Goal: Transaction & Acquisition: Purchase product/service

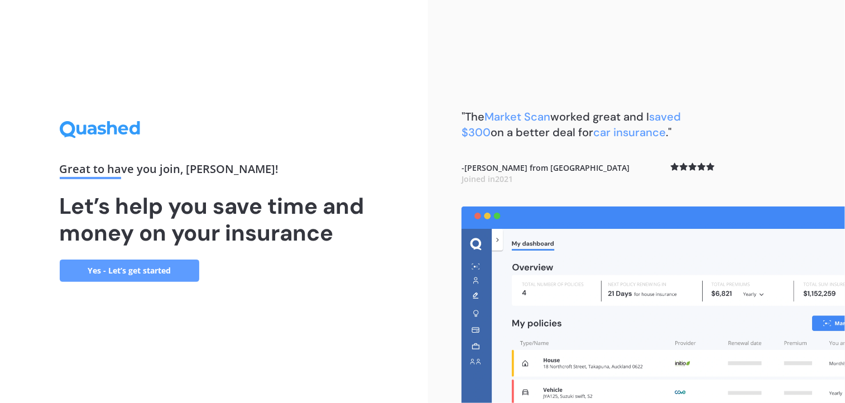
click at [141, 271] on link "Yes - Let’s get started" at bounding box center [130, 271] width 140 height 22
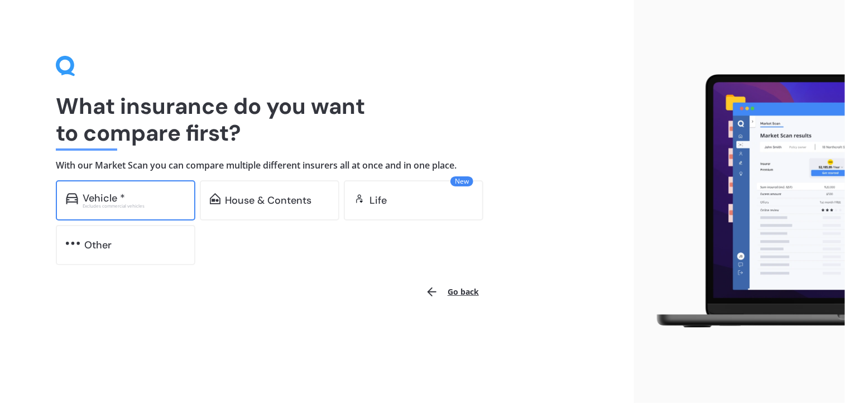
click at [142, 206] on div "Excludes commercial vehicles" at bounding box center [134, 206] width 103 height 4
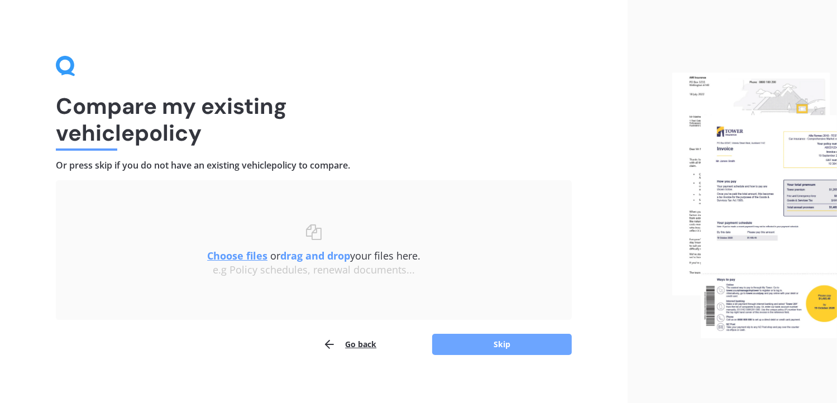
click at [502, 345] on button "Skip" at bounding box center [502, 344] width 140 height 21
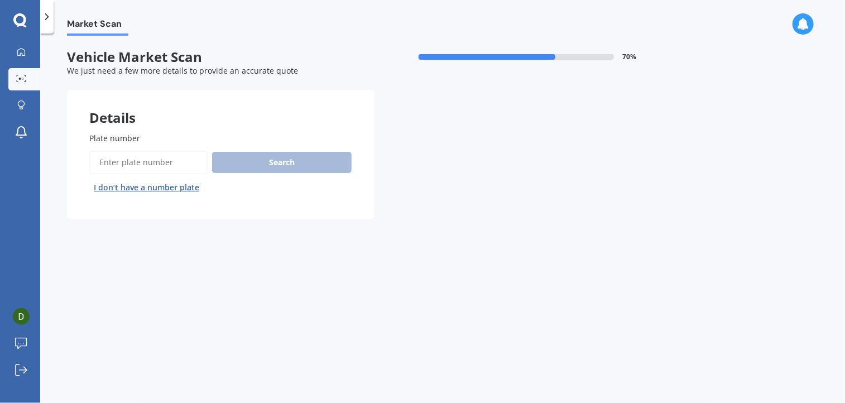
click at [119, 162] on input "Plate number" at bounding box center [148, 162] width 118 height 23
type input "MMF795"
click at [278, 162] on button "Search" at bounding box center [282, 162] width 140 height 21
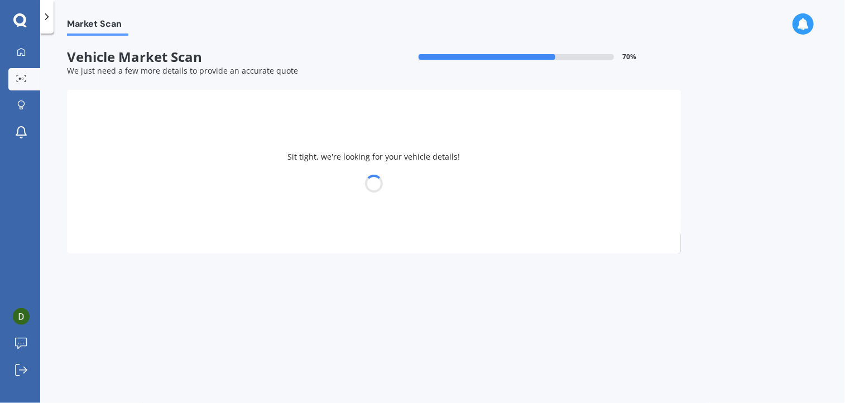
select select "FORD"
select select "RANGER"
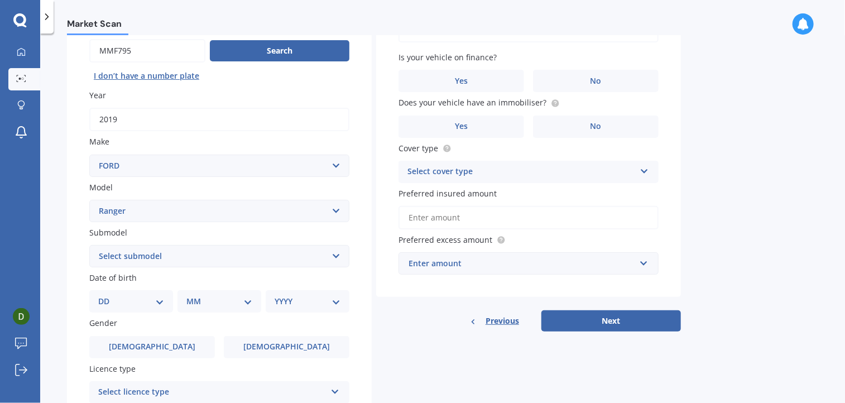
scroll to position [167, 0]
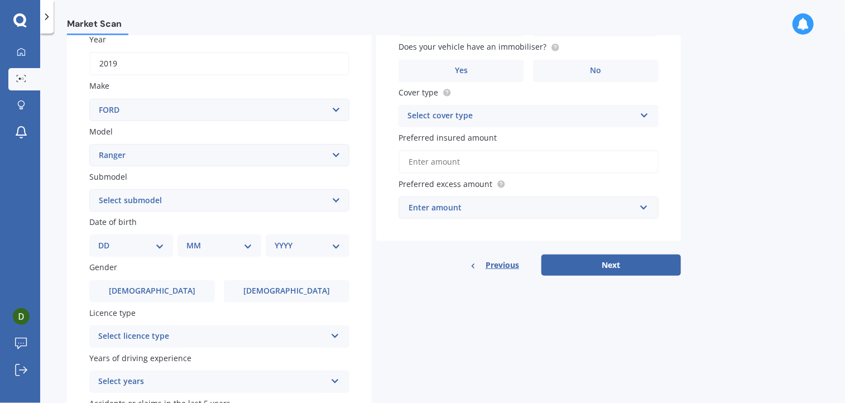
click at [335, 199] on select "Select submodel 4X2 3.2 Litre Turbo Diesel 4X2 XL 2.2 Litre Turbo Diesel 4X2 XL…" at bounding box center [219, 200] width 260 height 22
select select "XLT DOUBLE CAB W/S 3"
click at [89, 189] on select "Select submodel 4X2 3.2 Litre Turbo Diesel 4X2 XL 2.2 Litre Turbo Diesel 4X2 XL…" at bounding box center [219, 200] width 260 height 22
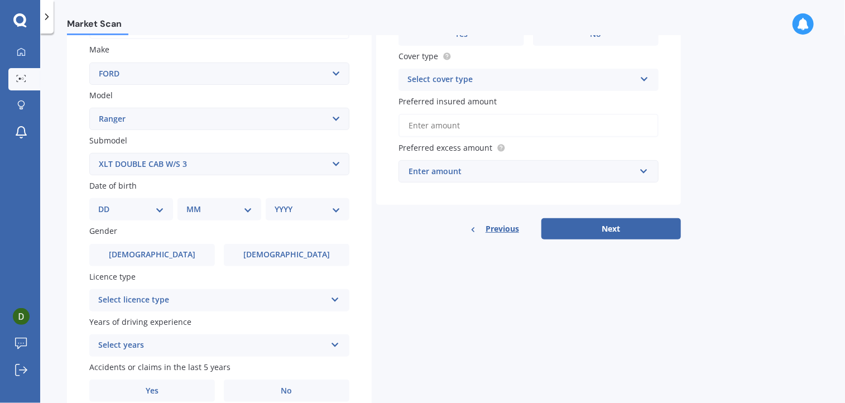
scroll to position [223, 0]
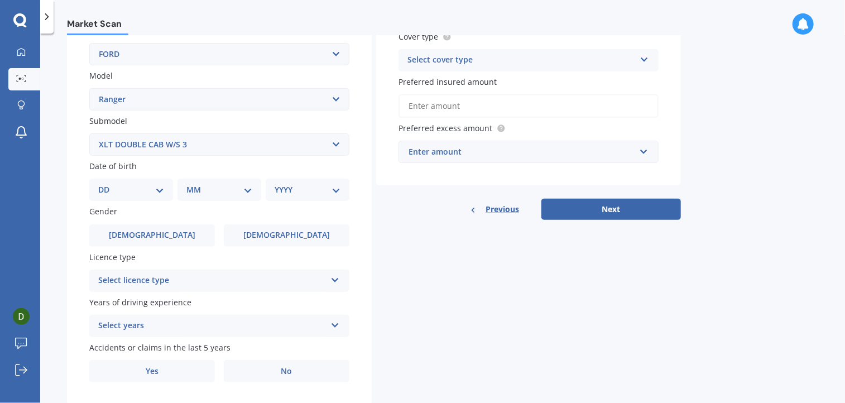
click at [163, 189] on select "DD 01 02 03 04 05 06 07 08 09 10 11 12 13 14 15 16 17 18 19 20 21 22 23 24 25 2…" at bounding box center [131, 190] width 66 height 12
select select "13"
click at [107, 184] on select "DD 01 02 03 04 05 06 07 08 09 10 11 12 13 14 15 16 17 18 19 20 21 22 23 24 25 2…" at bounding box center [131, 190] width 66 height 12
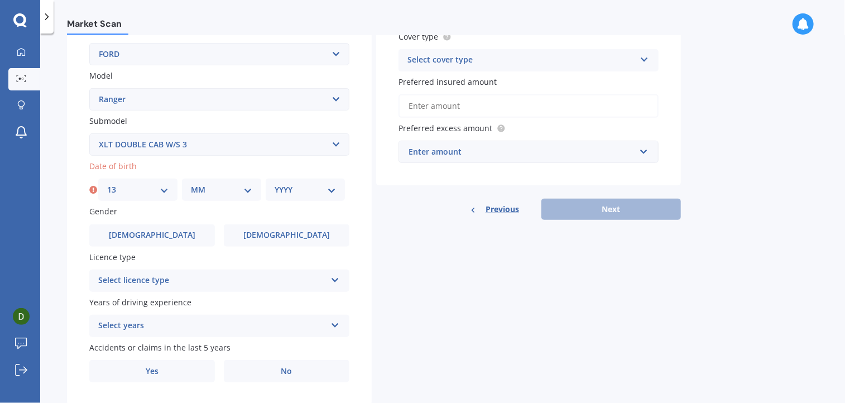
click at [251, 189] on select "MM 01 02 03 04 05 06 07 08 09 10 11 12" at bounding box center [221, 190] width 61 height 12
select select "04"
click at [191, 184] on select "MM 01 02 03 04 05 06 07 08 09 10 11 12" at bounding box center [221, 190] width 61 height 12
click at [332, 191] on select "YYYY 2025 2024 2023 2022 2021 2020 2019 2018 2017 2016 2015 2014 2013 2012 2011…" at bounding box center [305, 190] width 61 height 12
select select "1960"
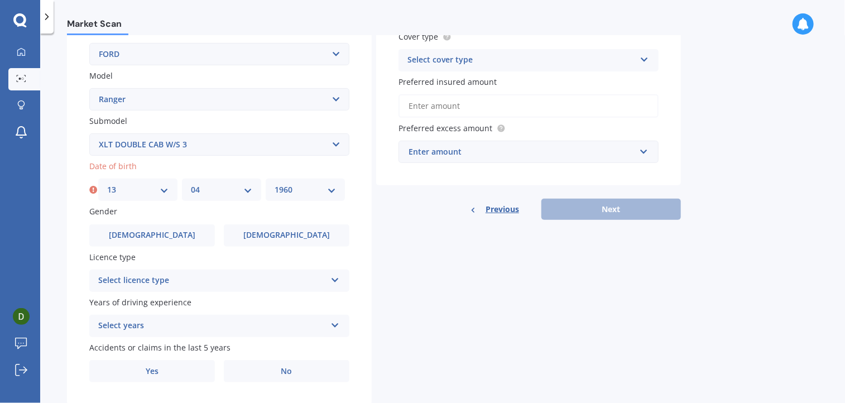
click at [275, 184] on select "YYYY 2025 2024 2023 2022 2021 2020 2019 2018 2017 2016 2015 2014 2013 2012 2011…" at bounding box center [305, 190] width 61 height 12
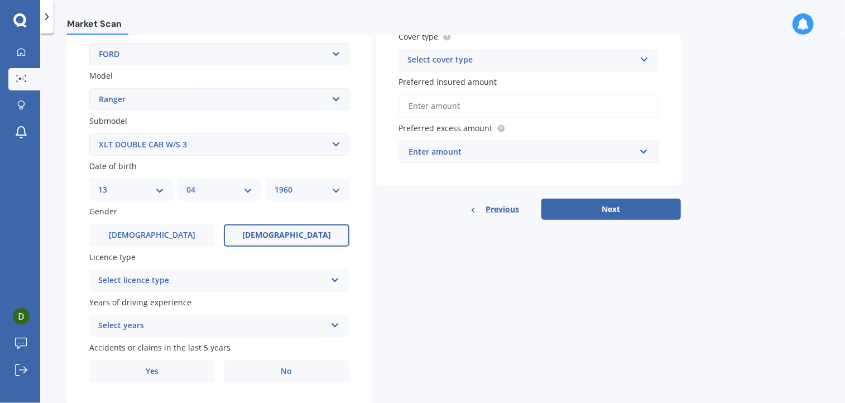
click at [273, 234] on span "[DEMOGRAPHIC_DATA]" at bounding box center [286, 234] width 89 height 9
click at [0, 0] on input "[DEMOGRAPHIC_DATA]" at bounding box center [0, 0] width 0 height 0
click at [328, 278] on div "Select licence type NZ Full NZ Restricted NZ Learners [GEOGRAPHIC_DATA] [GEOGRA…" at bounding box center [219, 281] width 260 height 22
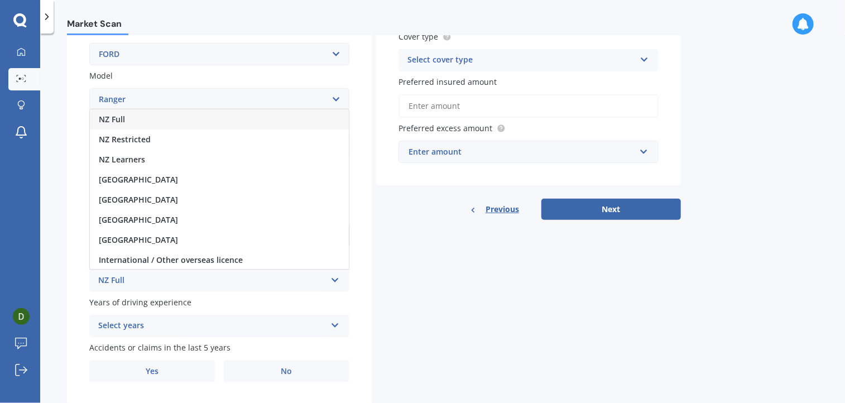
click at [127, 119] on div "NZ Full" at bounding box center [219, 119] width 259 height 20
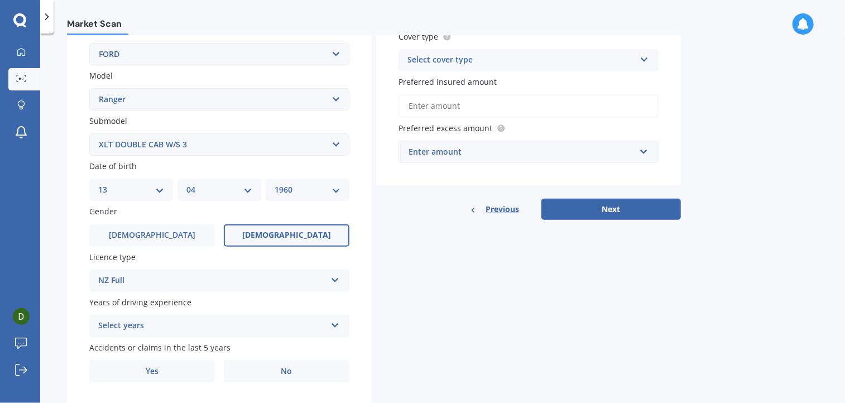
click at [343, 329] on div "Select years 5 or more years 4 years 3 years 2 years 1 year" at bounding box center [219, 326] width 260 height 22
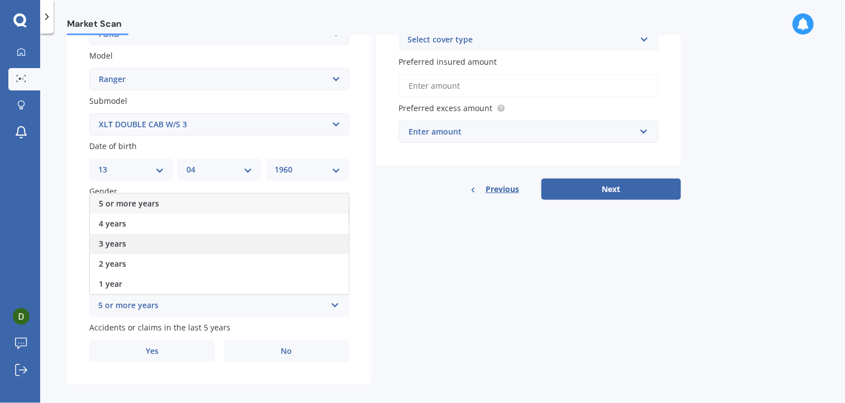
scroll to position [254, 0]
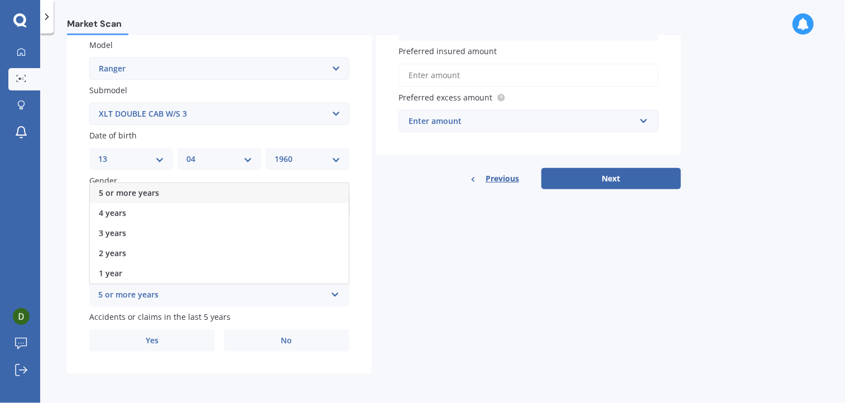
click at [133, 193] on span "5 or more years" at bounding box center [129, 193] width 60 height 11
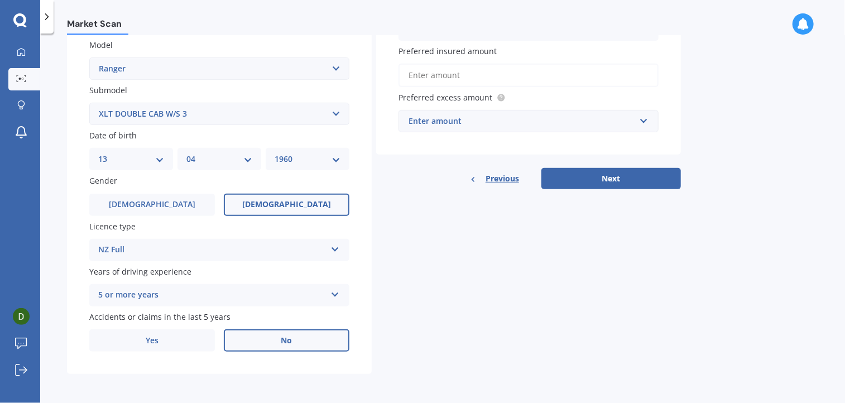
click at [295, 342] on label "No" at bounding box center [287, 340] width 126 height 22
click at [0, 0] on input "No" at bounding box center [0, 0] width 0 height 0
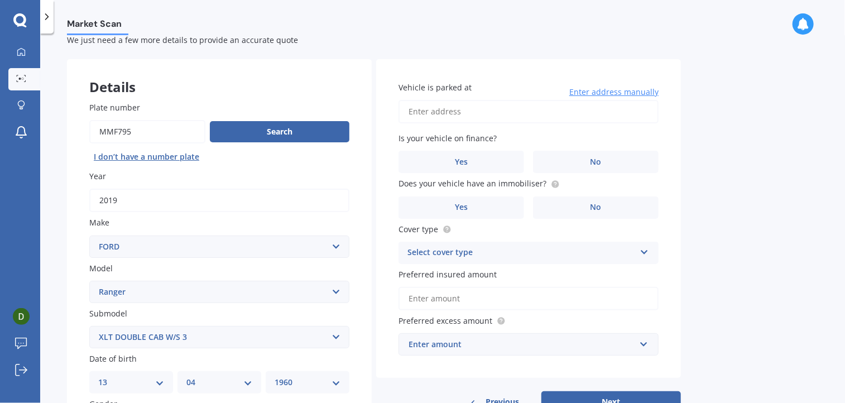
scroll to position [0, 0]
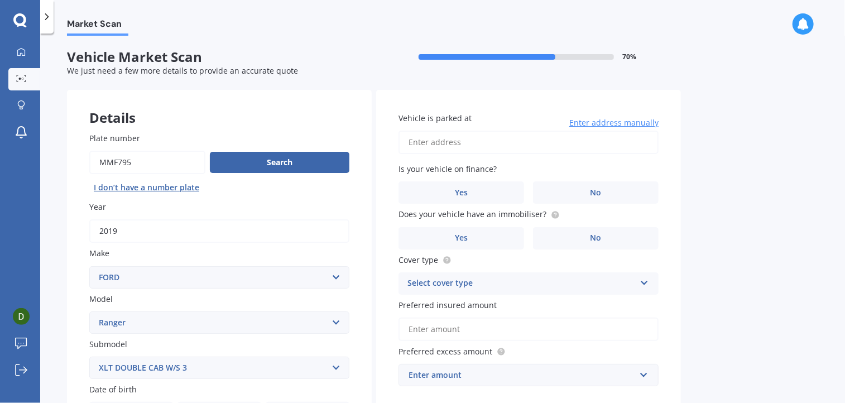
click at [436, 146] on input "Vehicle is parked at" at bounding box center [528, 142] width 260 height 23
type input "[STREET_ADDRESS]"
click at [601, 194] on label "No" at bounding box center [596, 192] width 126 height 22
click at [0, 0] on input "No" at bounding box center [0, 0] width 0 height 0
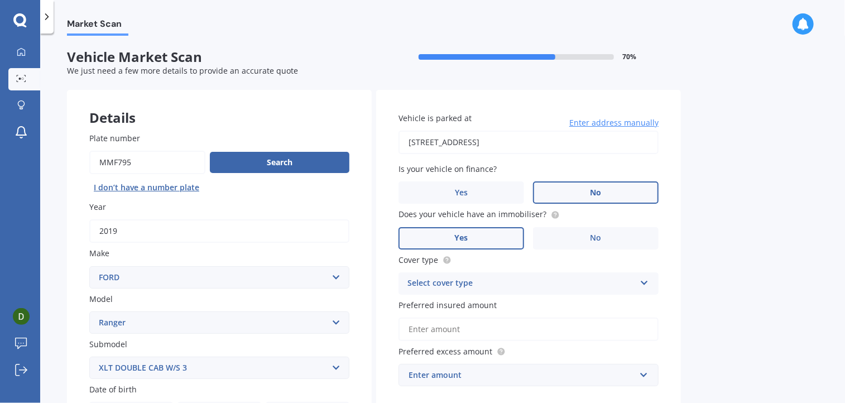
click at [476, 239] on label "Yes" at bounding box center [461, 238] width 126 height 22
click at [0, 0] on input "Yes" at bounding box center [0, 0] width 0 height 0
click at [640, 282] on icon at bounding box center [644, 281] width 9 height 8
click at [532, 306] on div "Comprehensive" at bounding box center [528, 305] width 259 height 20
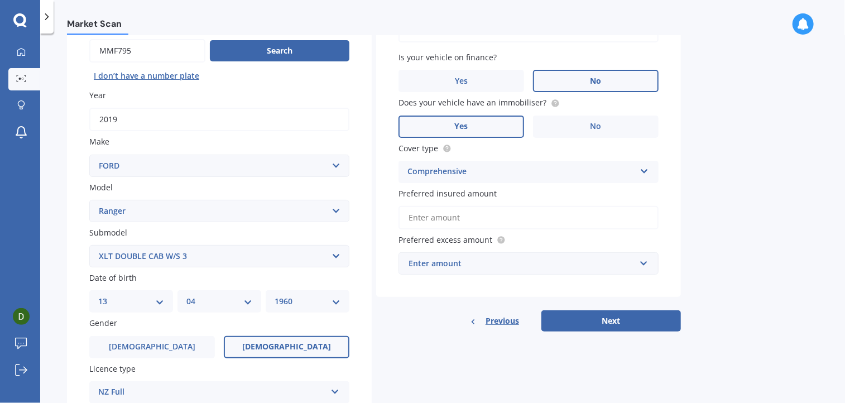
click at [419, 215] on input "Preferred insured amount" at bounding box center [528, 217] width 260 height 23
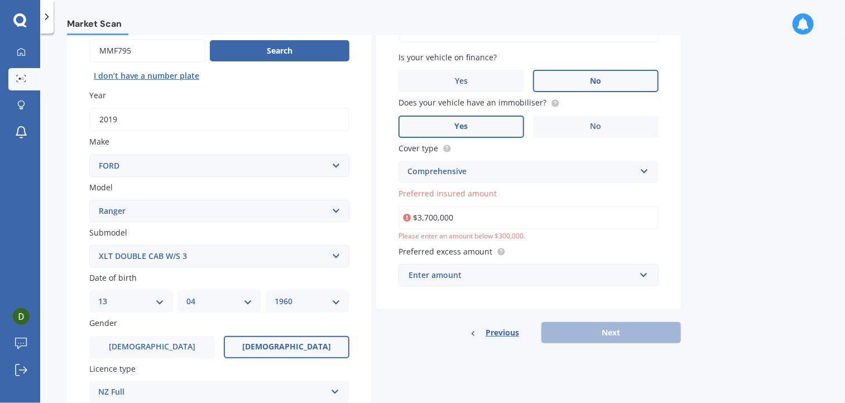
click at [514, 248] on label "Preferred excess amount" at bounding box center [526, 252] width 256 height 12
click at [467, 217] on input "$3,700,000" at bounding box center [528, 217] width 260 height 23
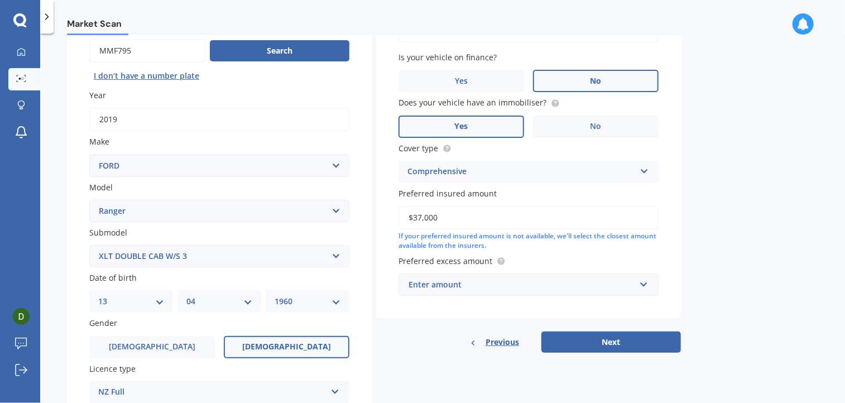
type input "$37,000"
click at [645, 286] on input "text" at bounding box center [525, 284] width 250 height 21
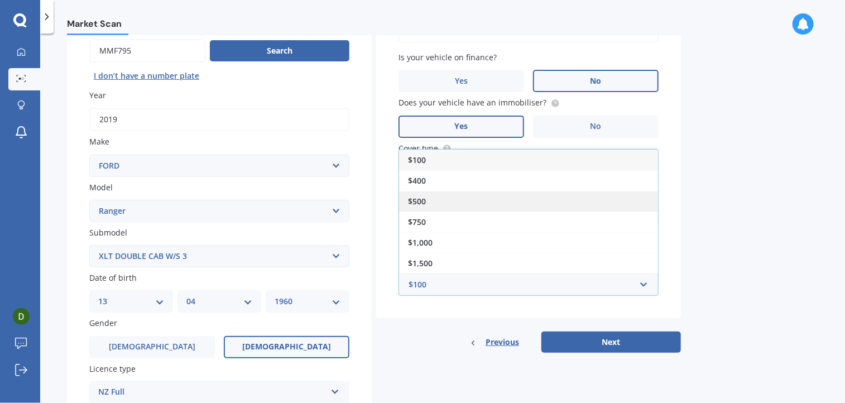
click at [426, 203] on div "$500" at bounding box center [528, 201] width 259 height 21
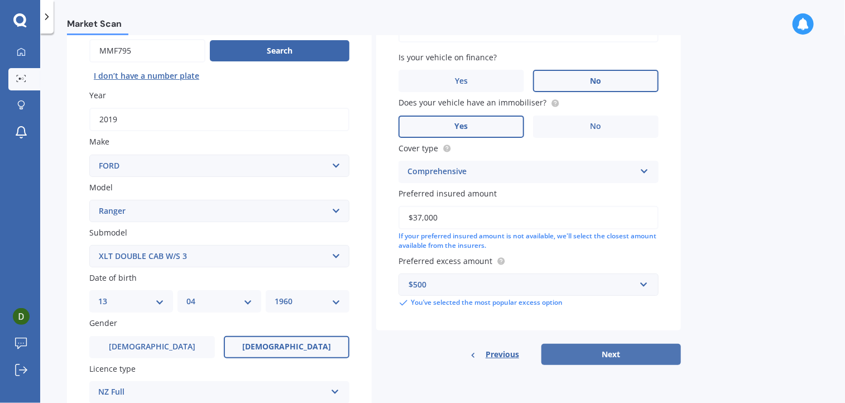
click at [609, 354] on button "Next" at bounding box center [611, 354] width 140 height 21
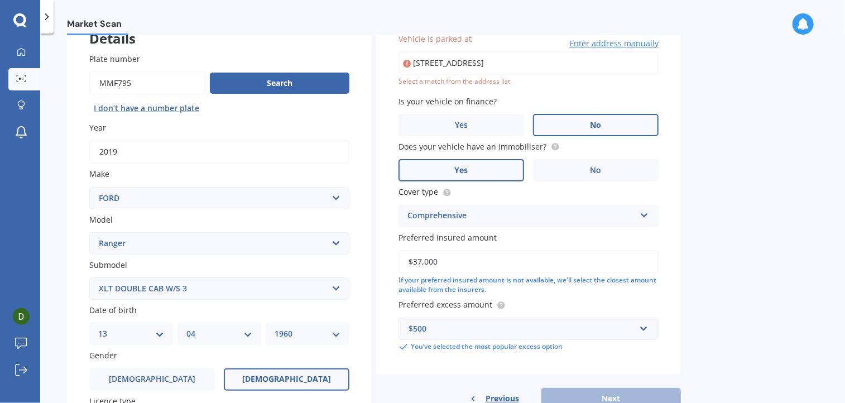
scroll to position [76, 0]
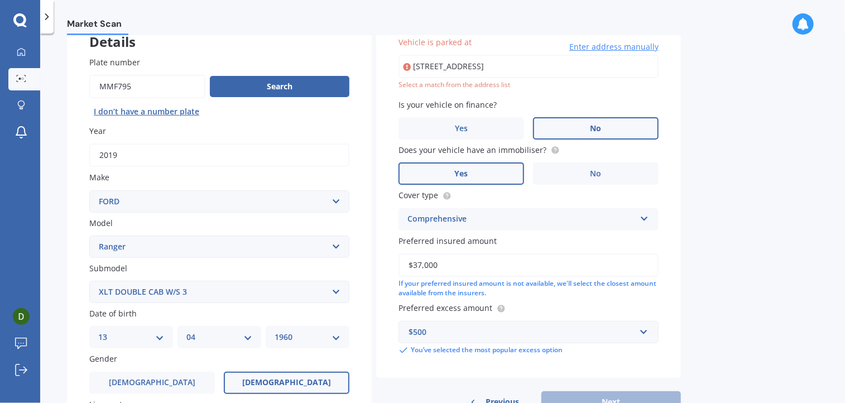
click at [513, 67] on input "[STREET_ADDRESS]" at bounding box center [528, 66] width 260 height 23
type input "[GEOGRAPHIC_DATA][STREET_ADDRESS]"
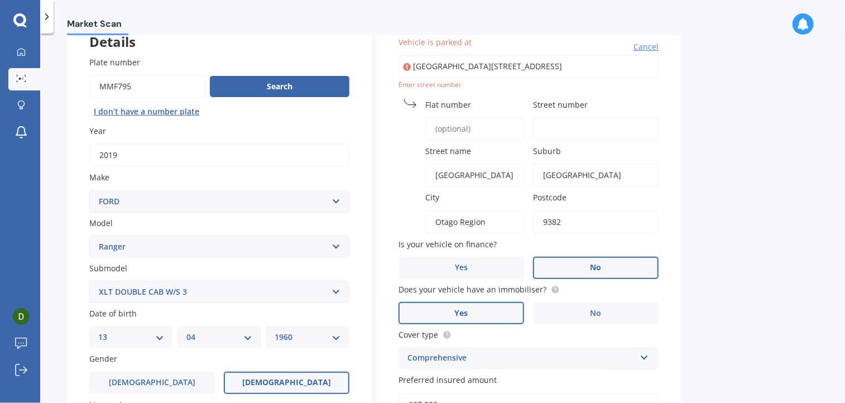
click at [461, 124] on input "Flat number" at bounding box center [474, 128] width 99 height 23
click at [561, 124] on input "Street number" at bounding box center [596, 128] width 126 height 23
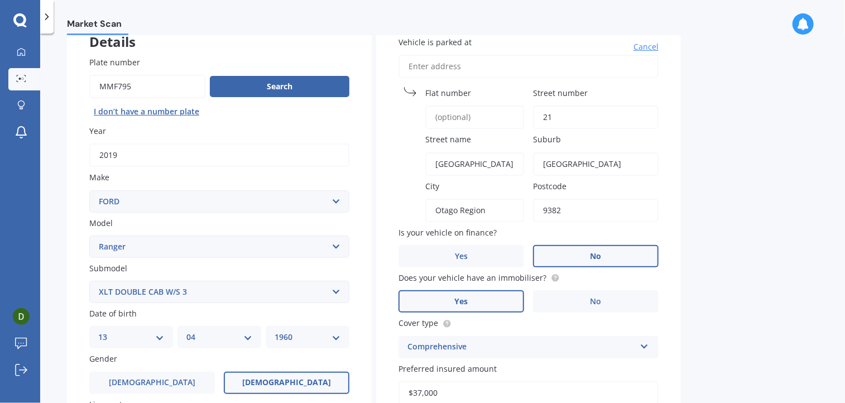
type input "21"
click at [508, 175] on div "Vehicle is parked at [GEOGRAPHIC_DATA] number [GEOGRAPHIC_DATA] name [GEOGRAPHI…" at bounding box center [528, 260] width 305 height 492
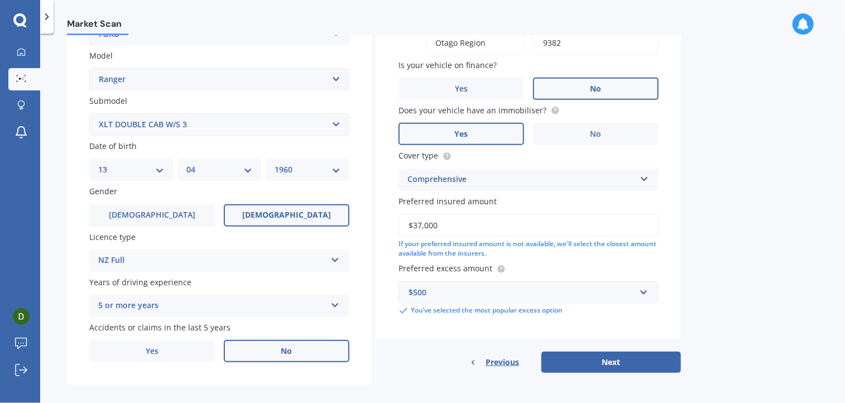
scroll to position [254, 0]
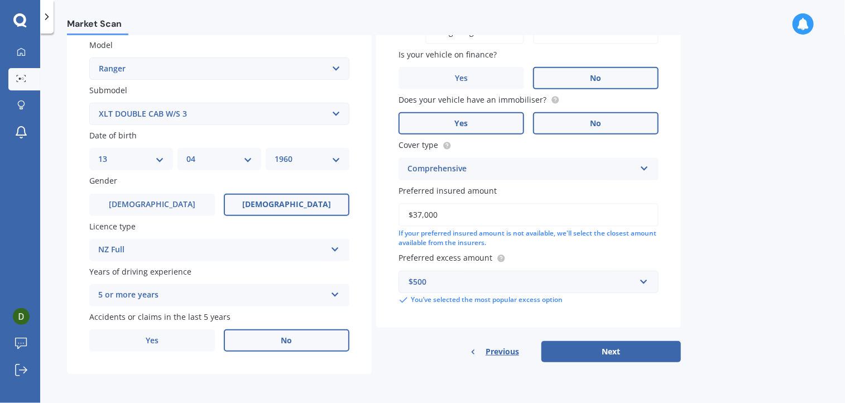
click at [596, 123] on span "No" at bounding box center [595, 123] width 11 height 9
click at [0, 0] on input "No" at bounding box center [0, 0] width 0 height 0
click at [611, 354] on button "Next" at bounding box center [611, 351] width 140 height 21
select select "13"
select select "04"
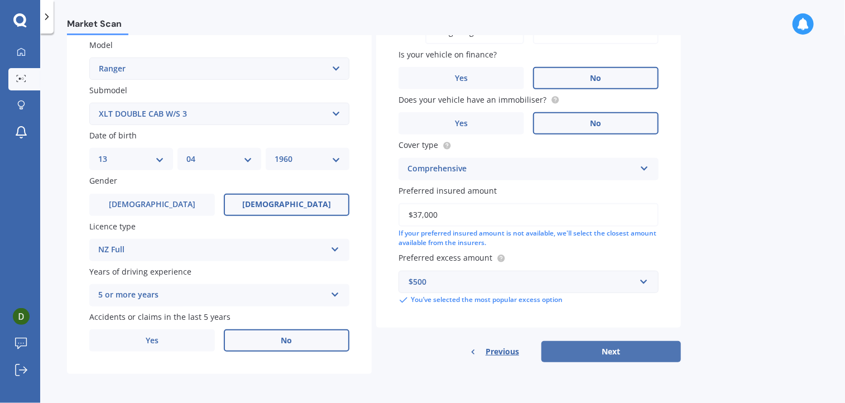
select select "1960"
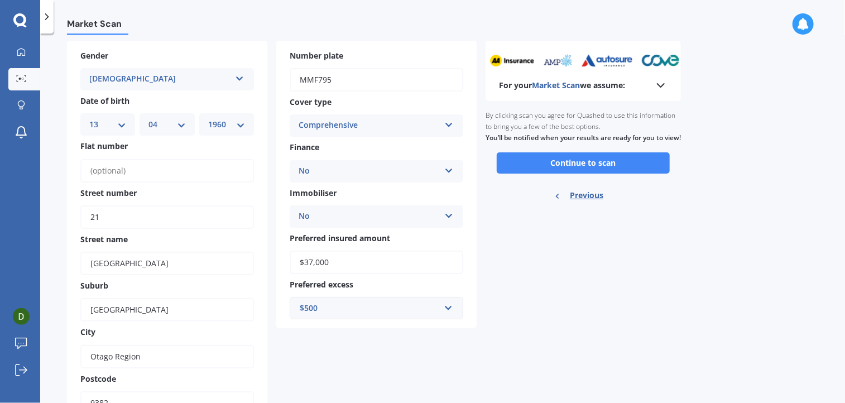
scroll to position [9, 0]
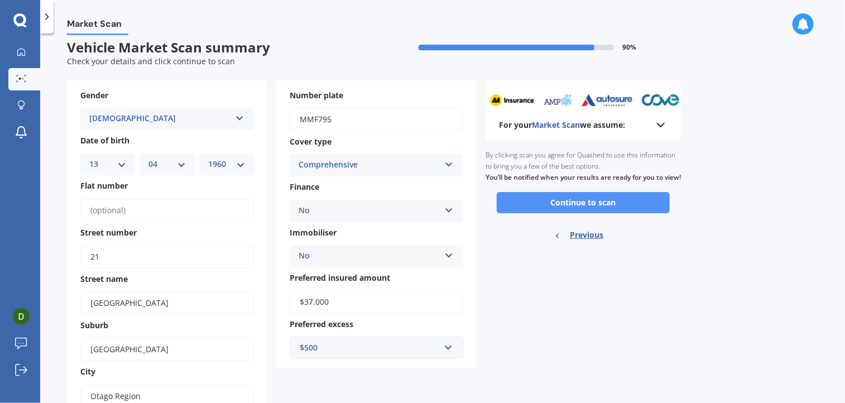
click at [601, 213] on button "Continue to scan" at bounding box center [583, 202] width 173 height 21
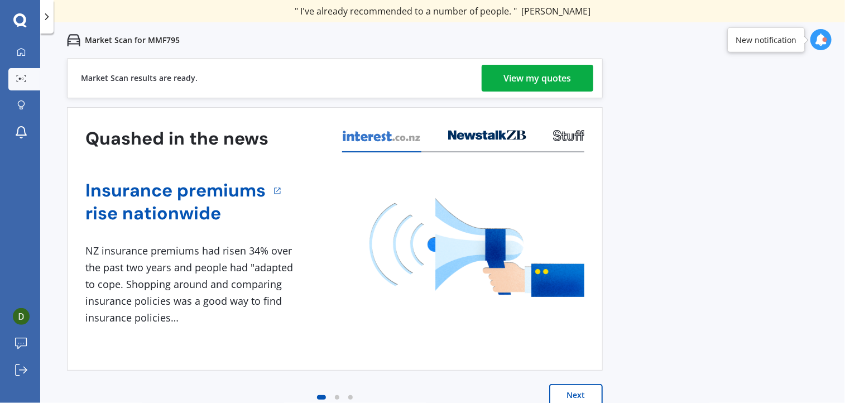
click at [529, 78] on div "View my quotes" at bounding box center [538, 78] width 68 height 27
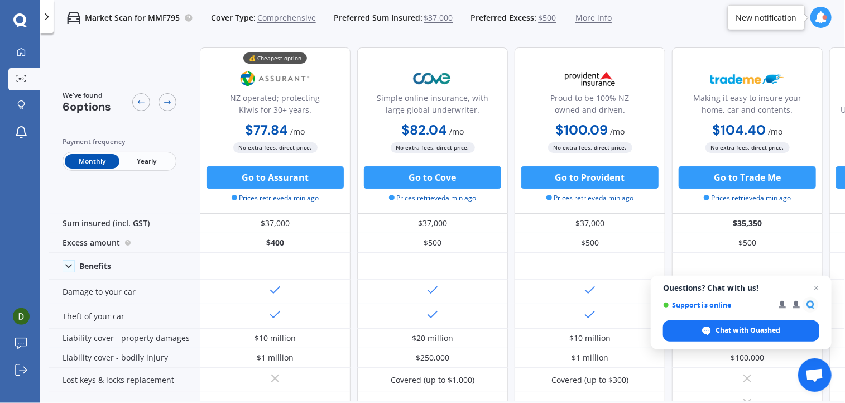
click at [155, 164] on span "Yearly" at bounding box center [146, 161] width 55 height 15
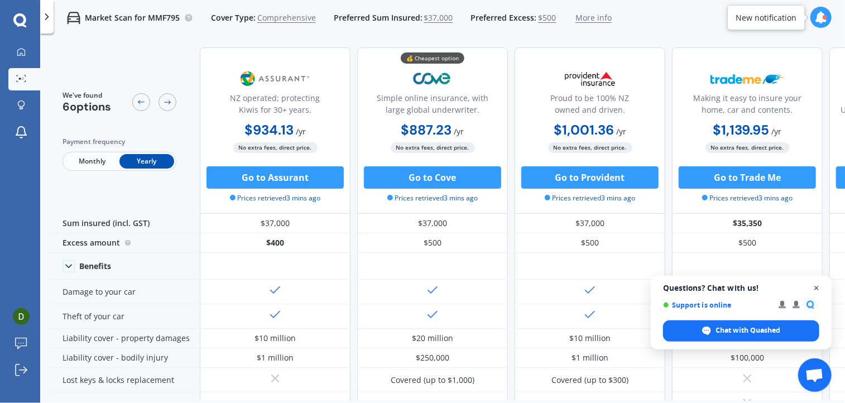
click at [817, 290] on span "Open chat" at bounding box center [817, 288] width 14 height 14
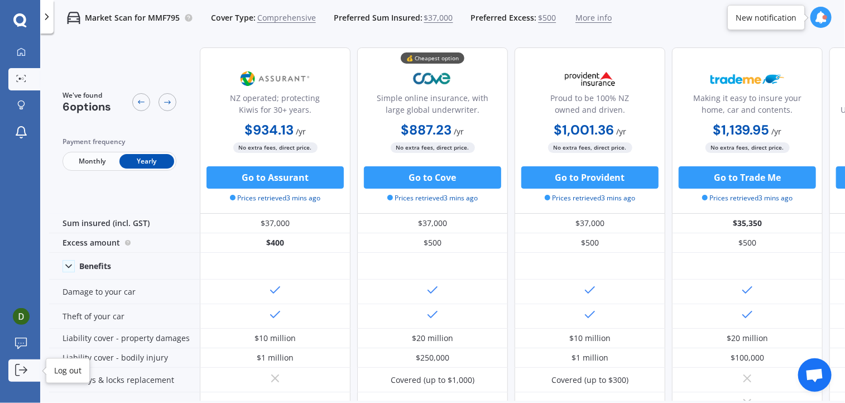
click at [22, 374] on icon at bounding box center [21, 370] width 12 height 12
